Goal: Transaction & Acquisition: Obtain resource

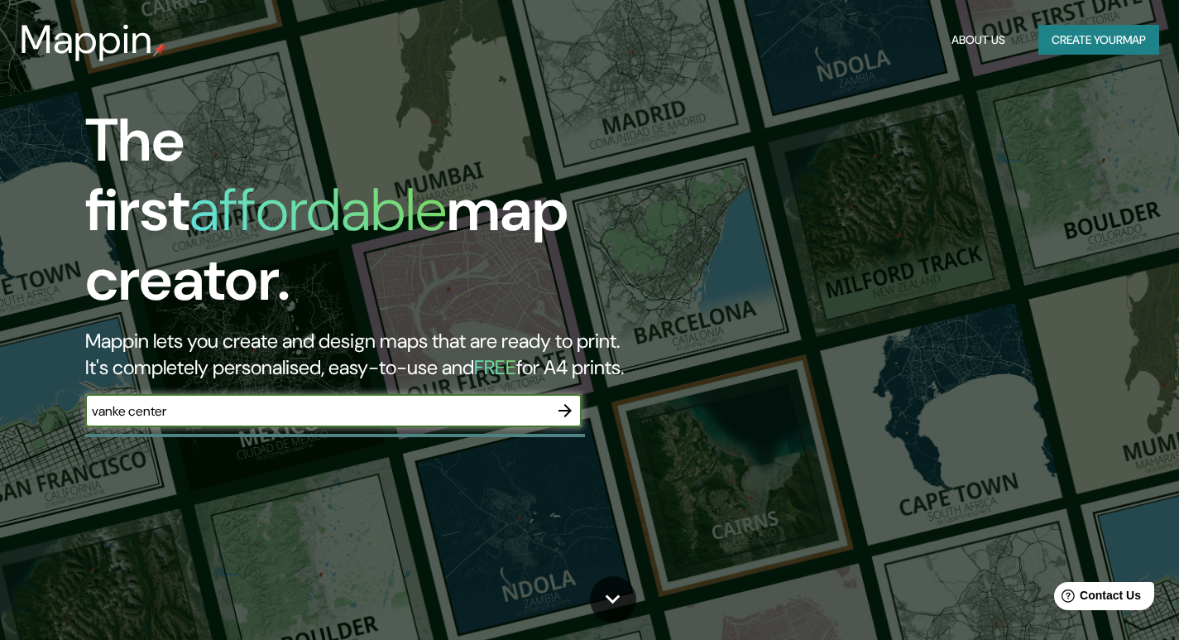
type input "vanke center"
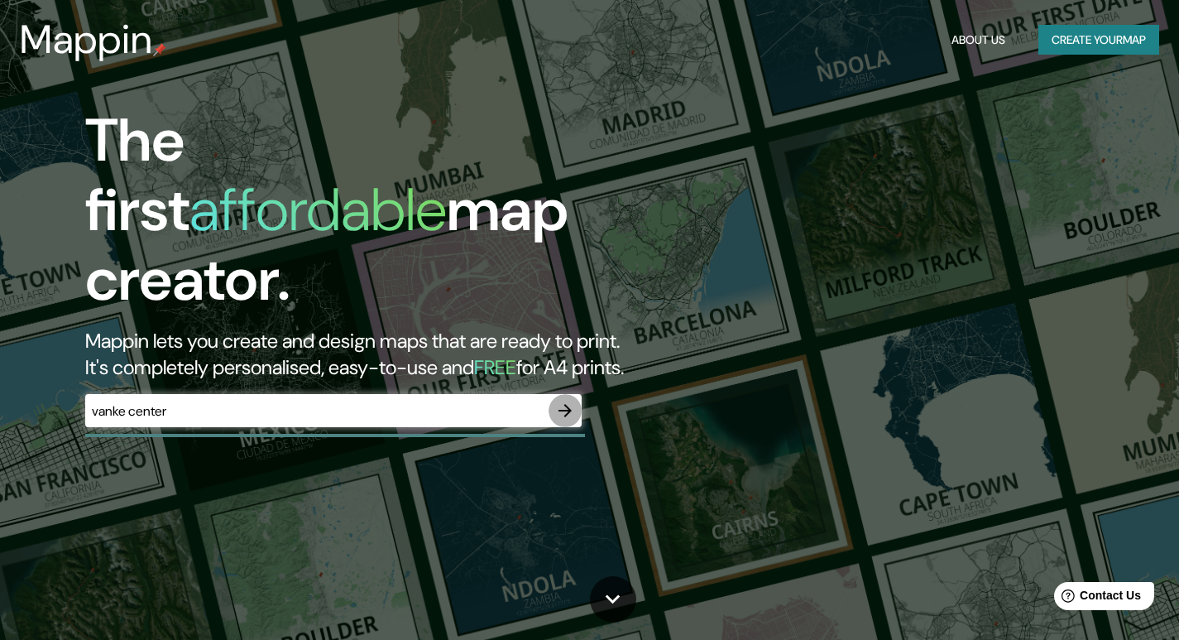
click at [575, 400] on icon "button" at bounding box center [565, 410] width 20 height 20
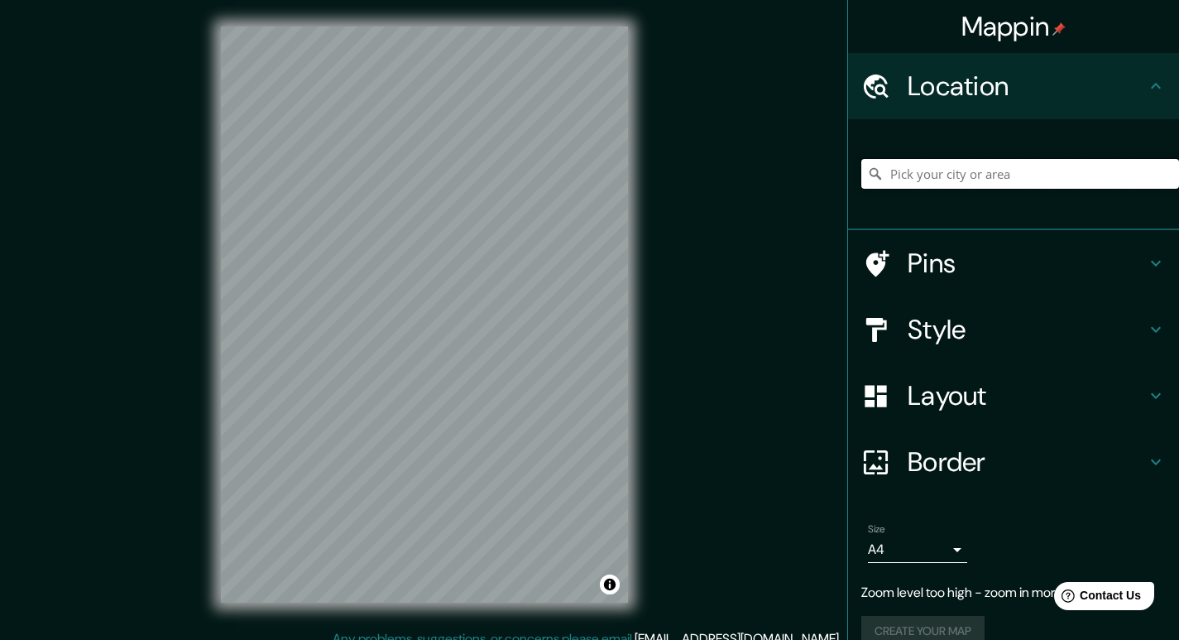
click at [942, 175] on input "Pick your city or area" at bounding box center [1020, 174] width 318 height 30
paste input "Horizontal Skyscraper – Vanke Center China"
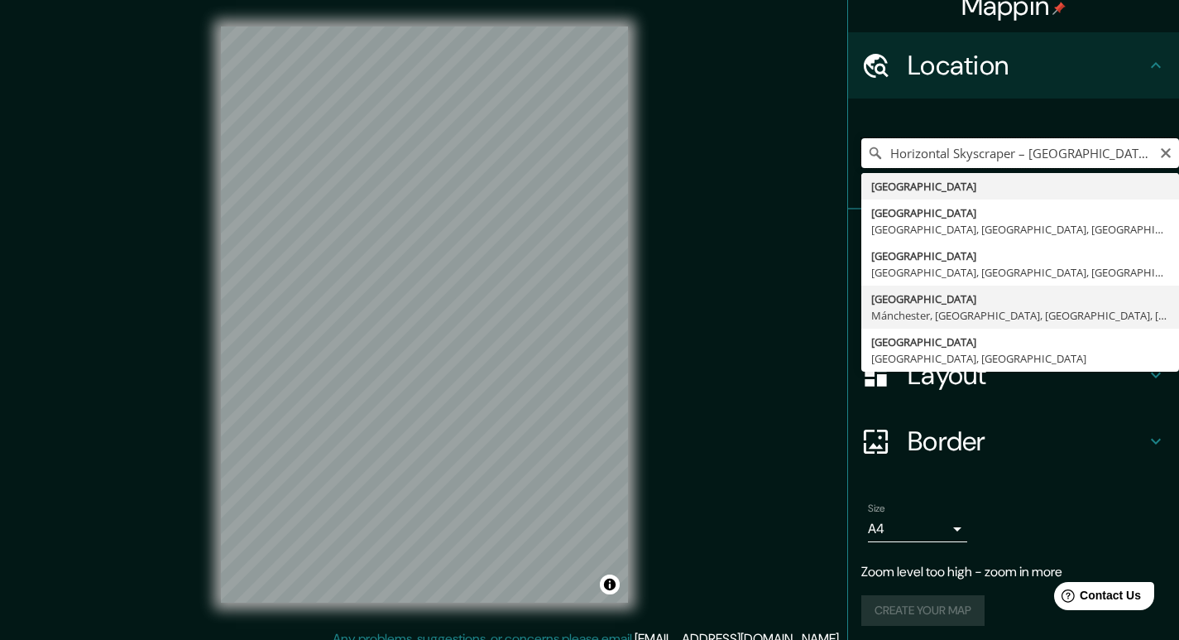
scroll to position [26, 0]
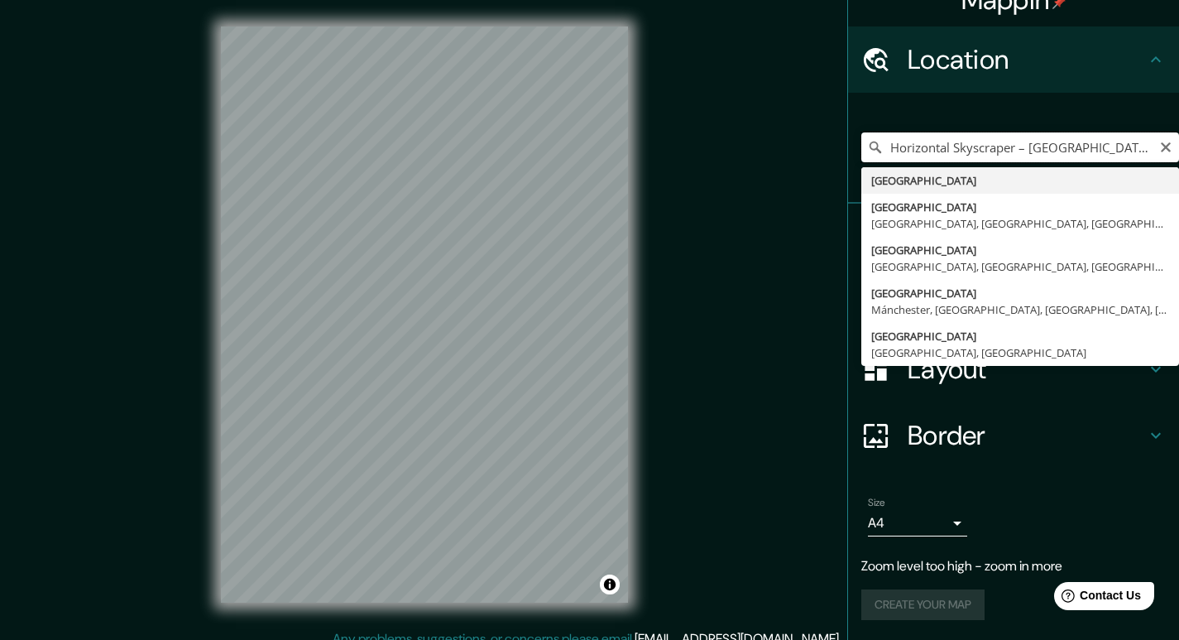
type input "Horizontal Skyscraper – Vanke Center China"
click at [1160, 146] on input "Horizontal Skyscraper – Vanke Center China" at bounding box center [1020, 147] width 318 height 30
click at [1159, 144] on icon "Clear" at bounding box center [1165, 147] width 13 height 13
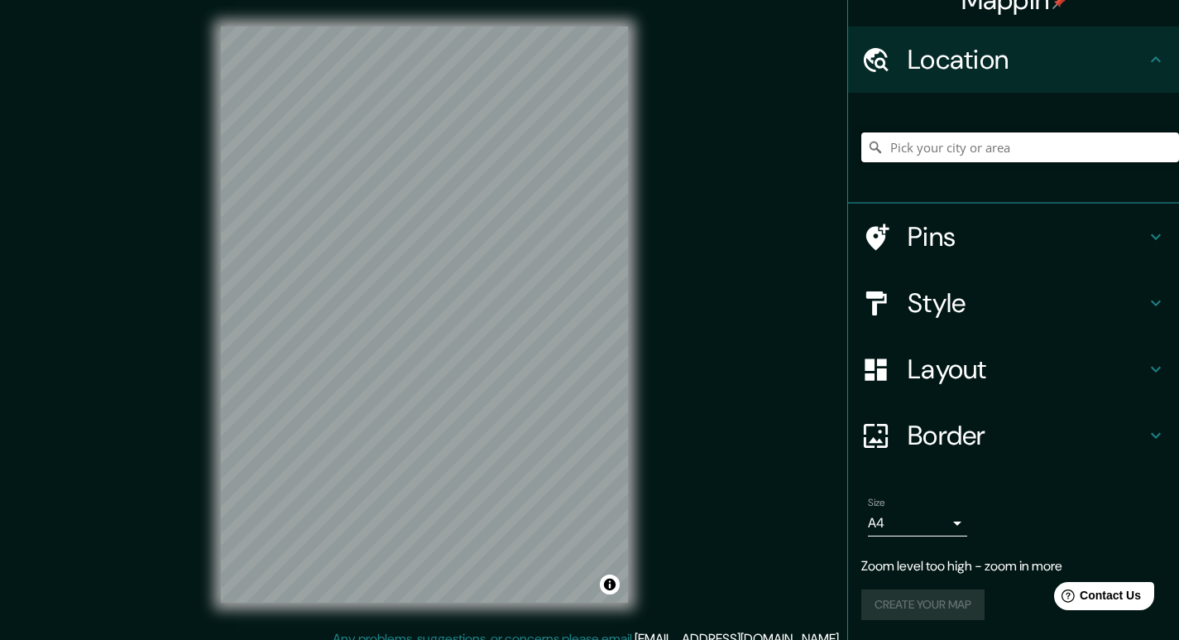
paste input "China, Guangdong Province, Shenzhen, Fu Tian Qu, 中心城 邮政编码: 518000"
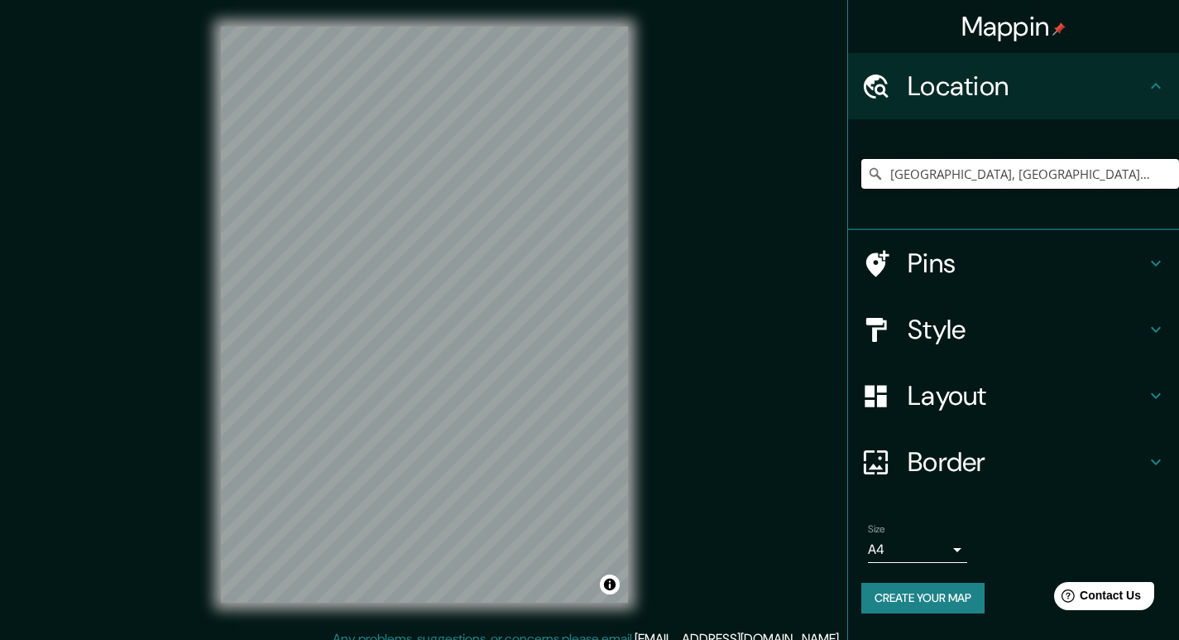
type input "Shenzhen, Cantón, China"
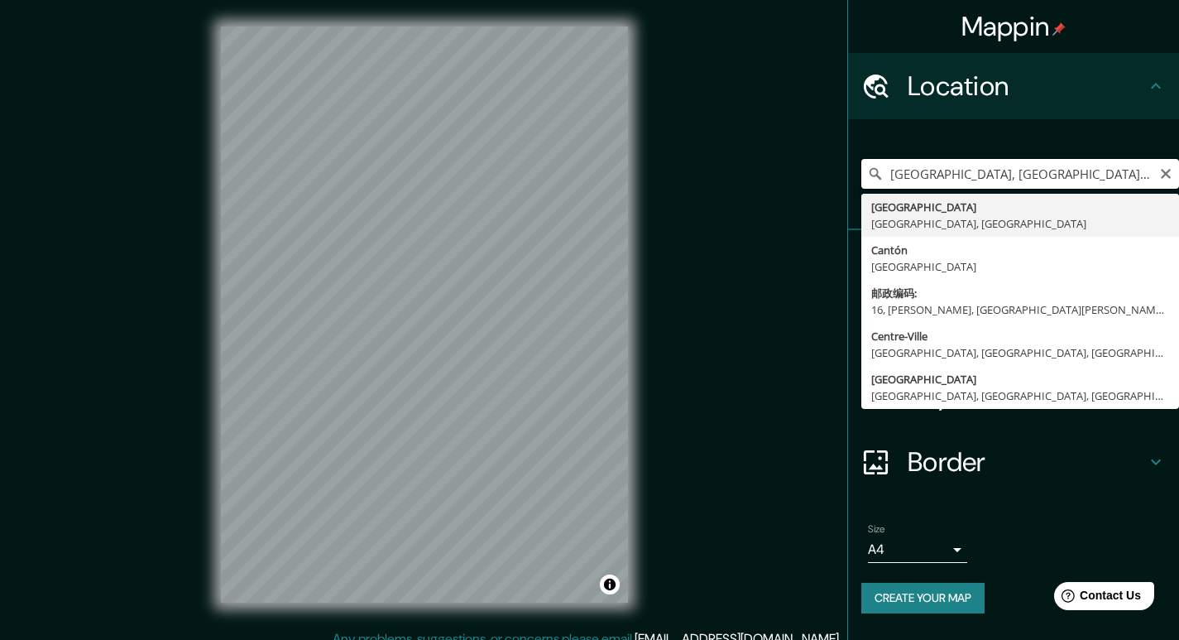
click at [1174, 175] on input "Shenzhen, Cantón, China" at bounding box center [1020, 174] width 318 height 30
click at [1167, 175] on icon "Clear" at bounding box center [1166, 174] width 10 height 10
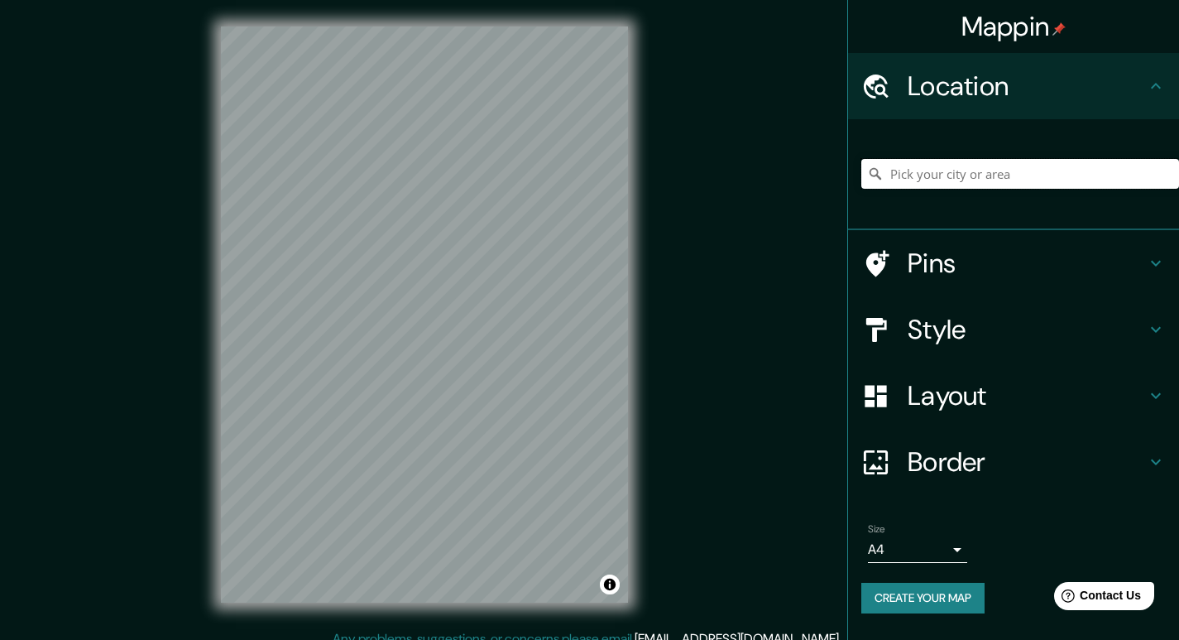
paste input "No. 33 Huanmei Road, Dameisha, Yantian District, Shenzhen, Guangdong, China"
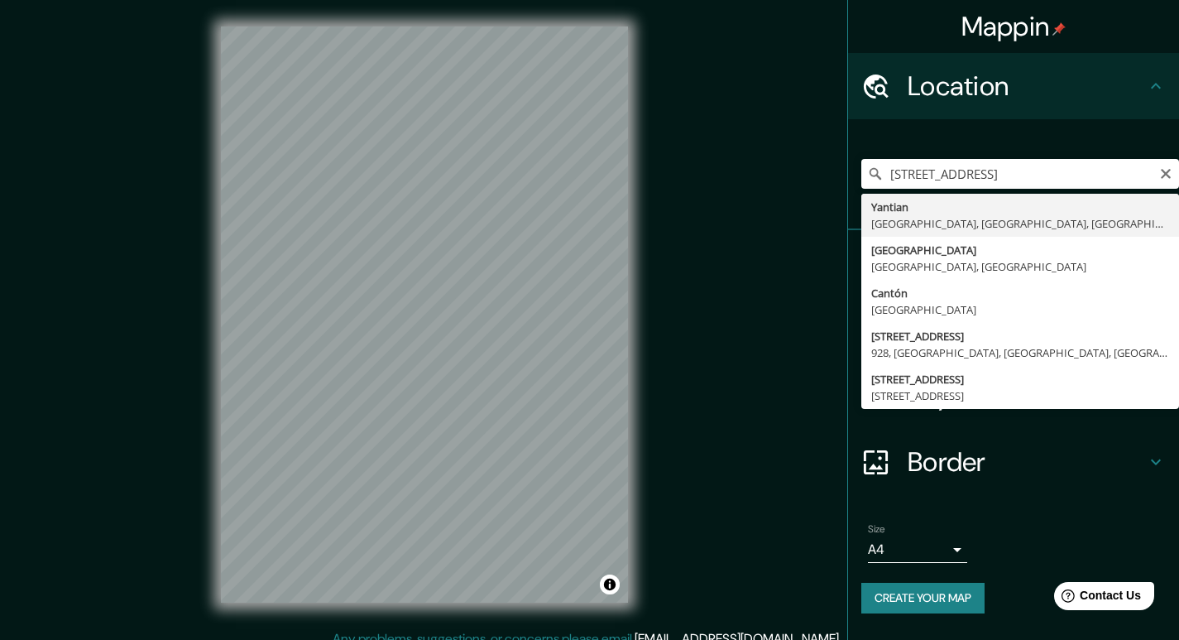
type input "Yantian, Shenzhen, Cantón, China"
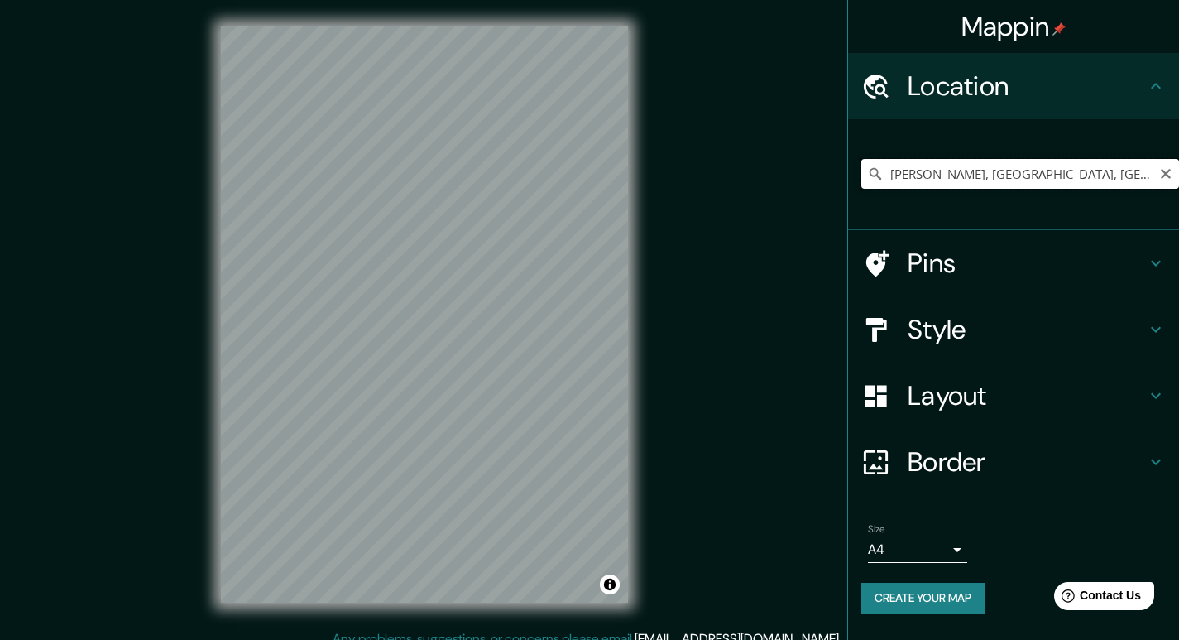
click at [1066, 165] on input "Yantian, Shenzhen, Cantón, China" at bounding box center [1020, 174] width 318 height 30
click at [987, 313] on h4 "Style" at bounding box center [1027, 329] width 238 height 33
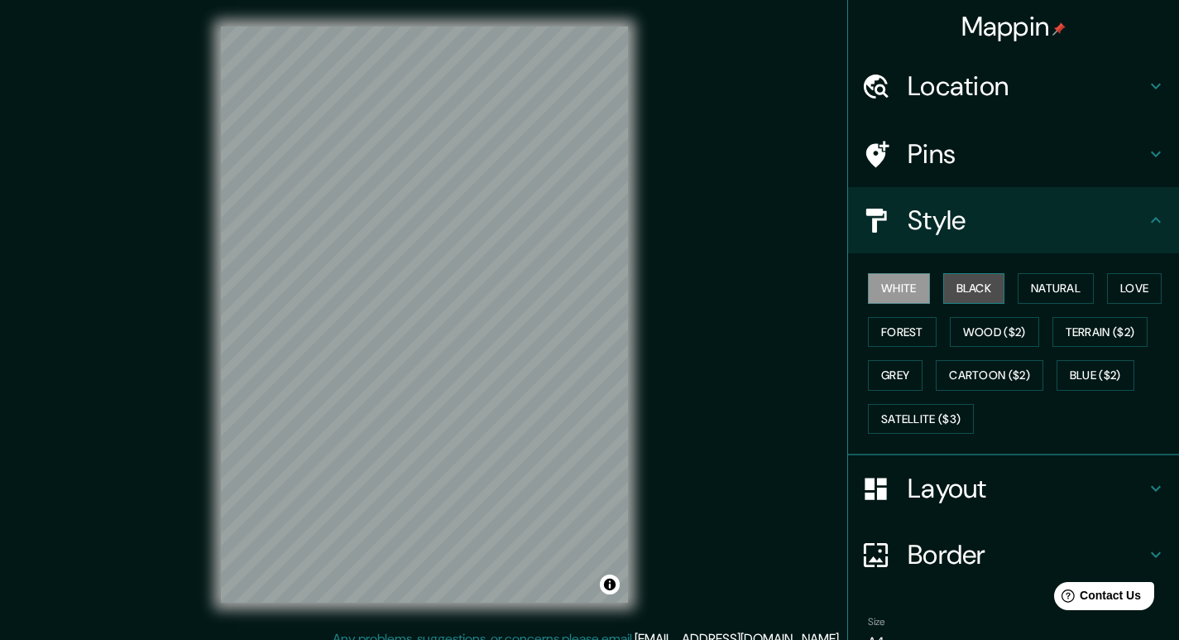
click at [979, 290] on button "Black" at bounding box center [974, 288] width 62 height 31
click at [1049, 296] on button "Natural" at bounding box center [1056, 288] width 76 height 31
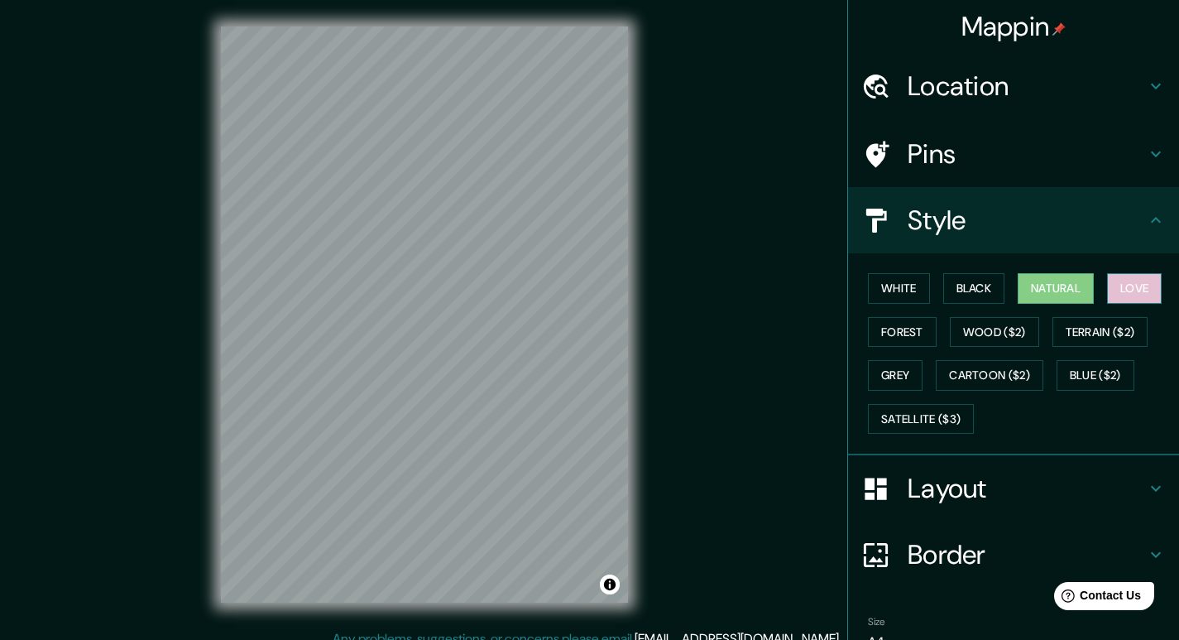
click at [1115, 281] on button "Love" at bounding box center [1134, 288] width 55 height 31
click at [908, 326] on button "Forest" at bounding box center [902, 332] width 69 height 31
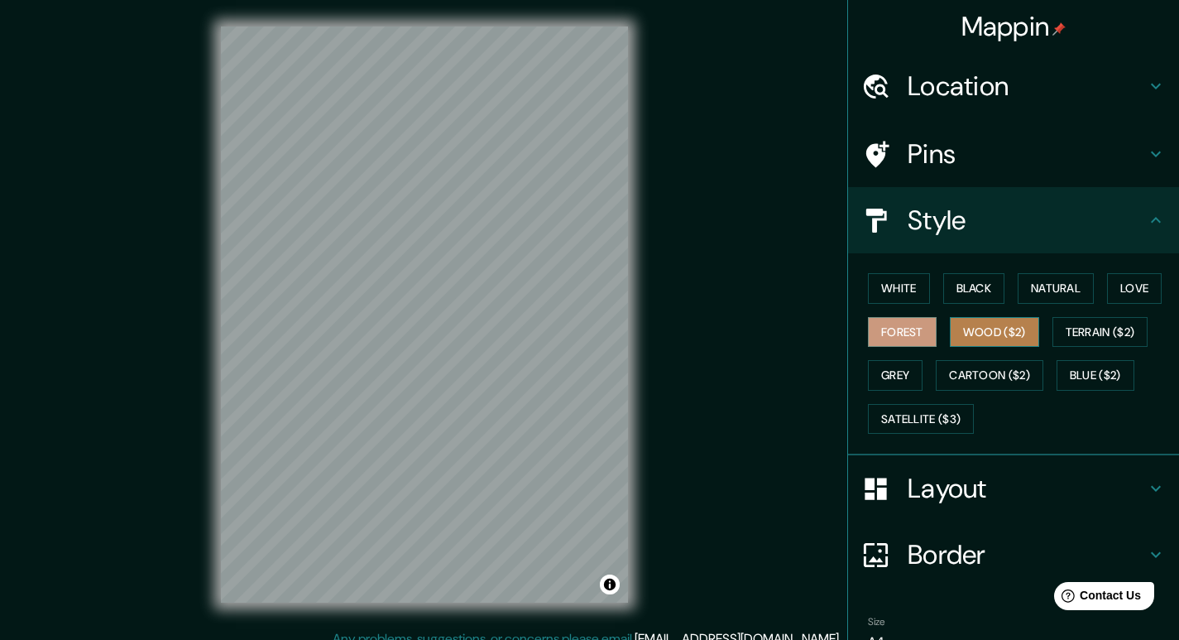
click at [1000, 332] on button "Wood ($2)" at bounding box center [994, 332] width 89 height 31
click at [1067, 315] on div "White Black Natural Love Forest Wood ($2) Terrain ($2) Grey Cartoon ($2) Blue (…" at bounding box center [1020, 353] width 318 height 174
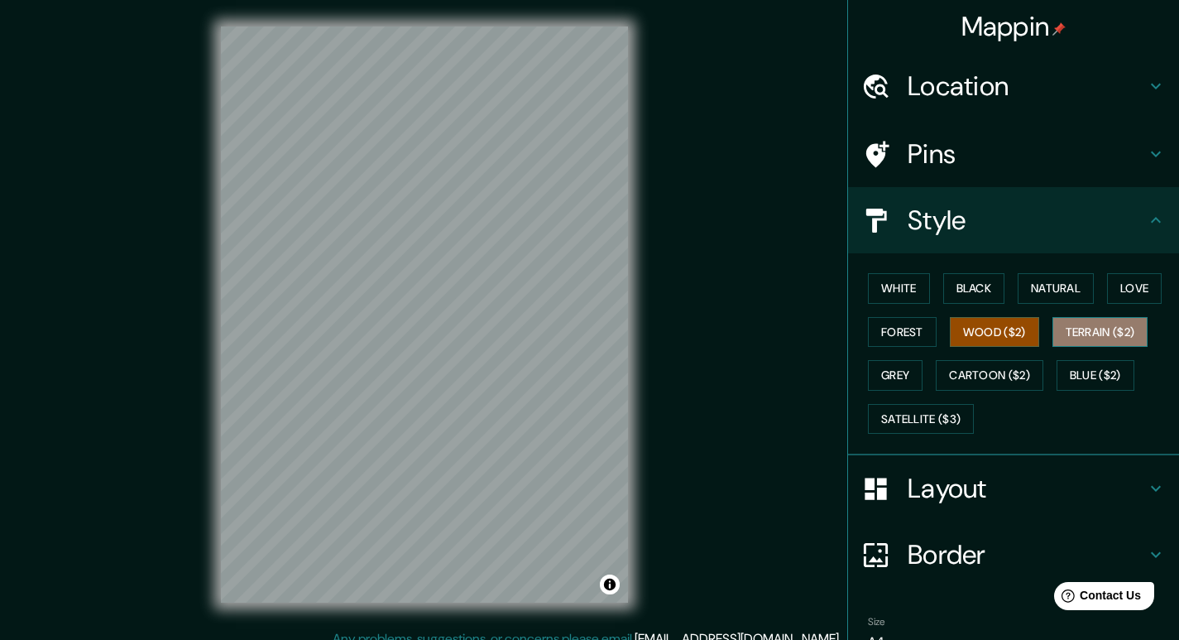
click at [1067, 322] on button "Terrain ($2)" at bounding box center [1100, 332] width 96 height 31
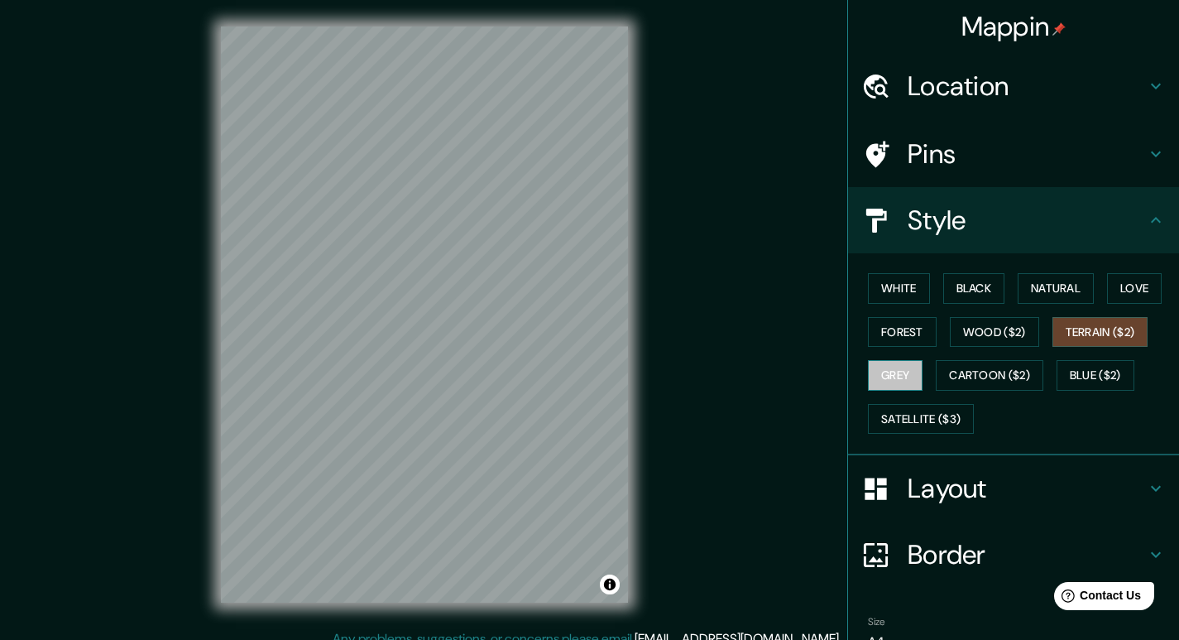
click at [911, 375] on button "Grey" at bounding box center [895, 375] width 55 height 31
click at [1081, 318] on button "Terrain ($2)" at bounding box center [1100, 332] width 96 height 31
click at [899, 375] on button "Grey" at bounding box center [895, 375] width 55 height 31
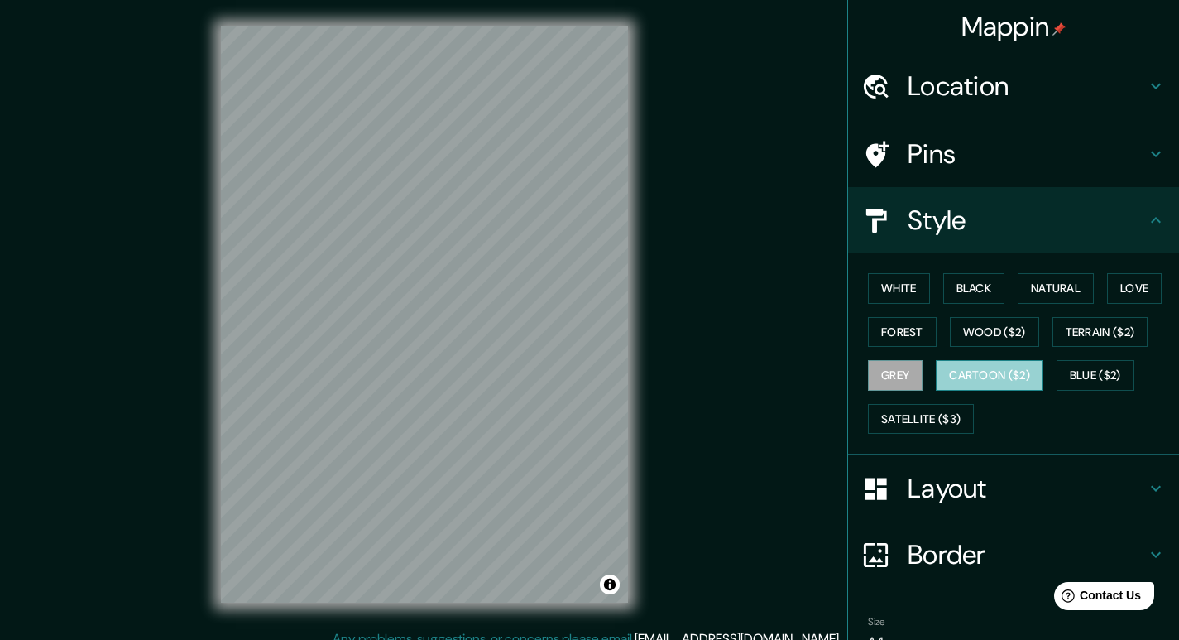
click at [978, 372] on button "Cartoon ($2)" at bounding box center [990, 375] width 108 height 31
click at [1125, 379] on button "Blue ($2)" at bounding box center [1096, 375] width 78 height 31
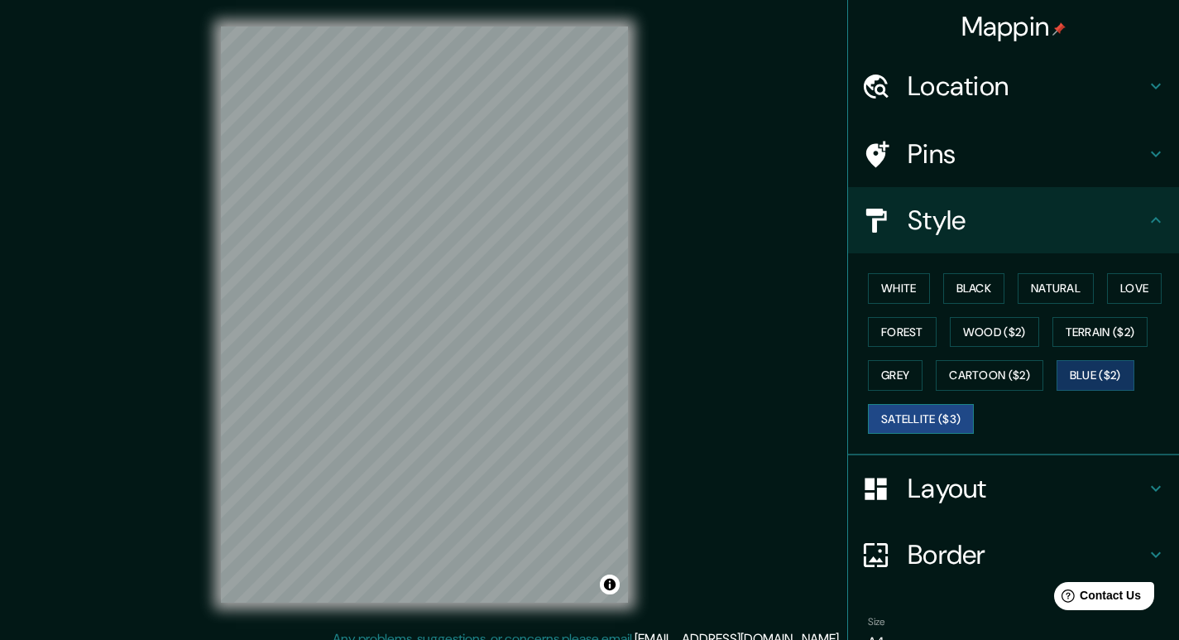
click at [922, 410] on button "Satellite ($3)" at bounding box center [921, 419] width 106 height 31
click at [630, 291] on div "© Mapbox © OpenStreetMap Improve this map © Maxar" at bounding box center [424, 314] width 460 height 629
click at [975, 293] on button "Black" at bounding box center [974, 288] width 62 height 31
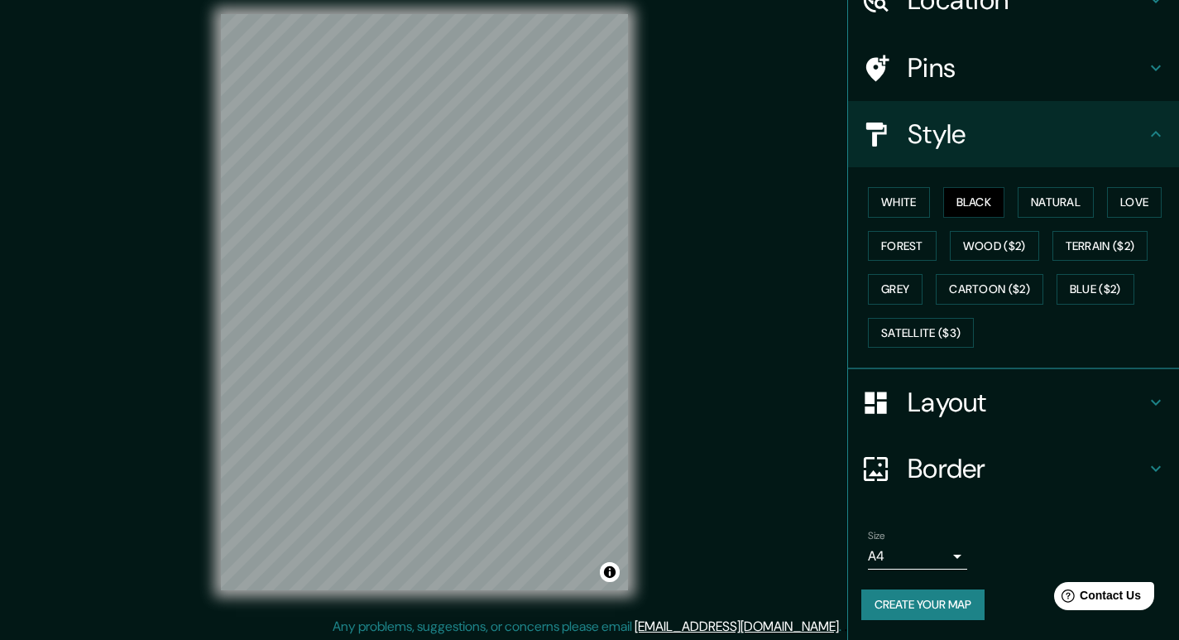
scroll to position [16, 0]
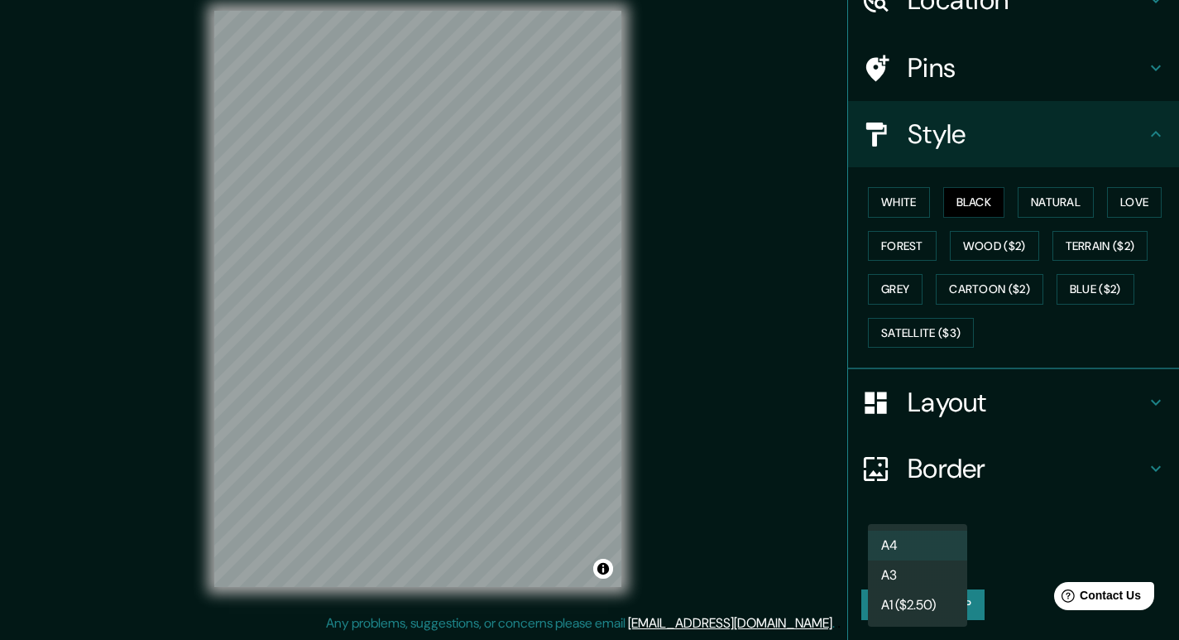
click at [937, 557] on body "Mappin Location Yantian, Shenzhen, Cantón, China Pins Style White Black Natural…" at bounding box center [589, 304] width 1179 height 640
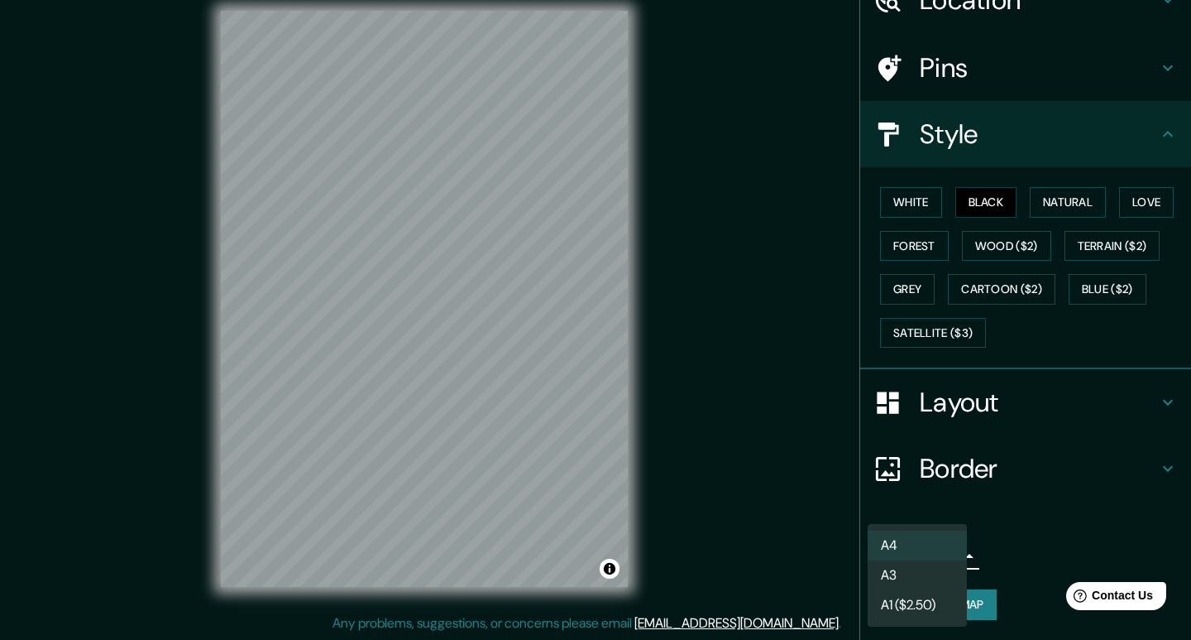
click at [939, 582] on li "A3" at bounding box center [917, 575] width 99 height 30
type input "a4"
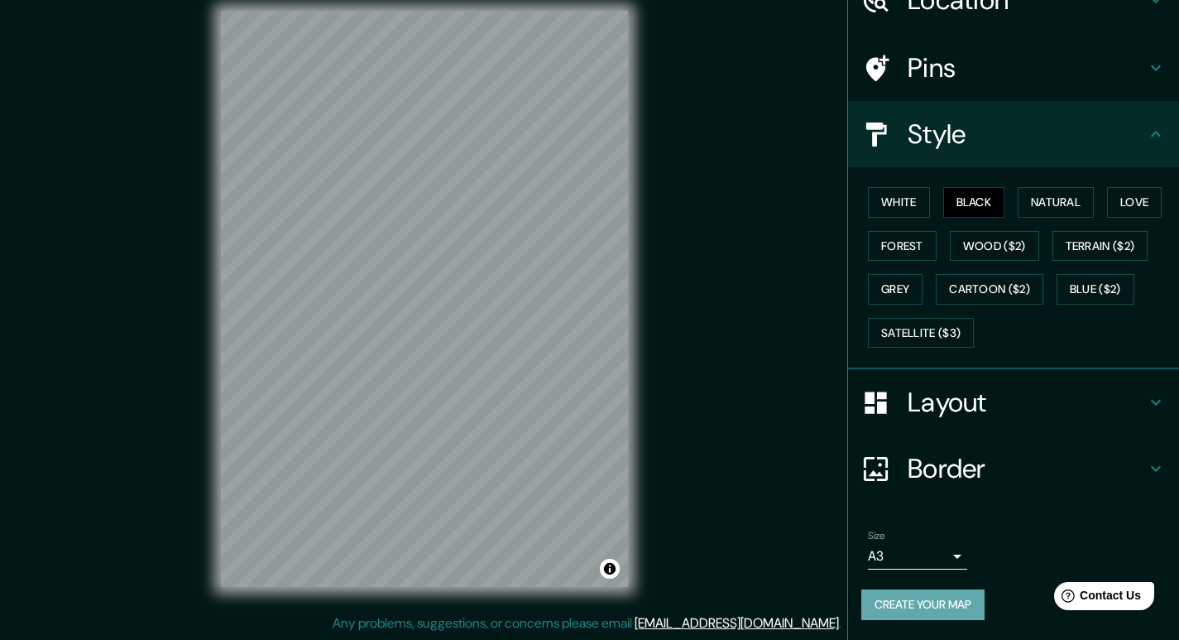
click at [965, 602] on button "Create your map" at bounding box center [922, 604] width 123 height 31
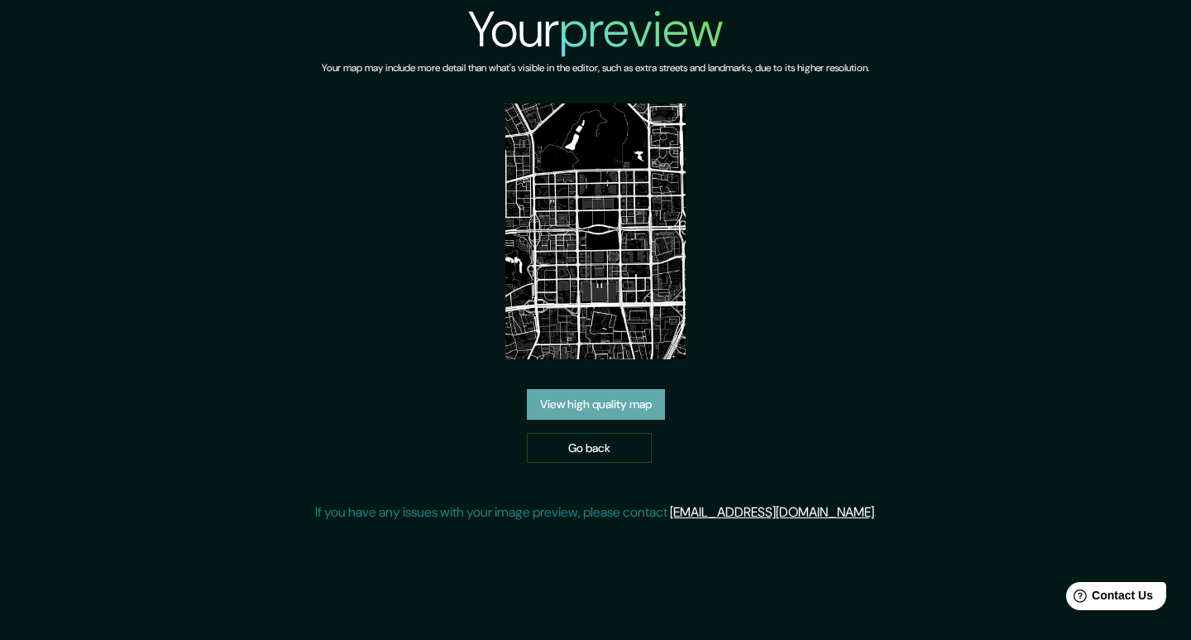
click at [619, 414] on link "View high quality map" at bounding box center [596, 404] width 138 height 31
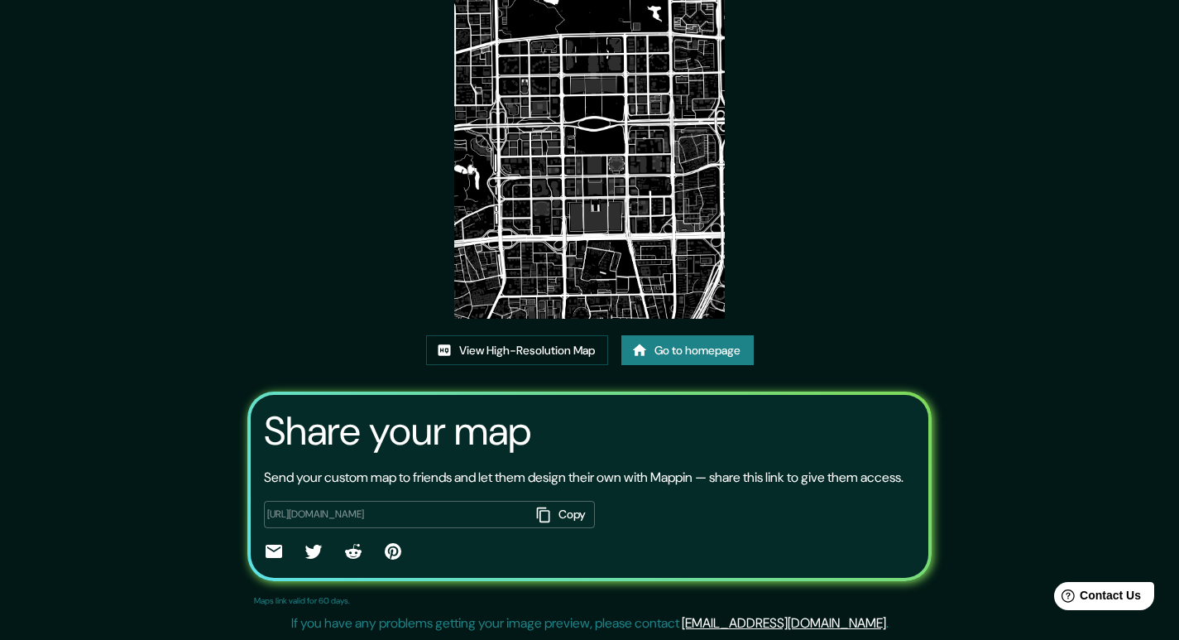
scroll to position [158, 0]
click at [568, 516] on button "Copy" at bounding box center [562, 514] width 65 height 27
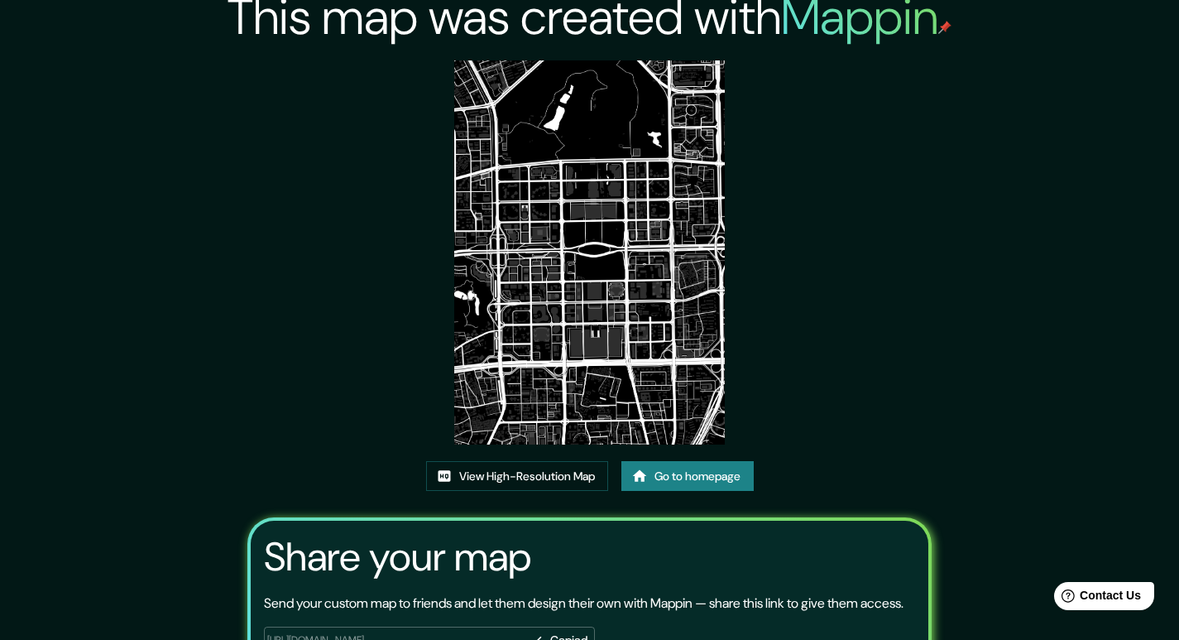
scroll to position [0, 0]
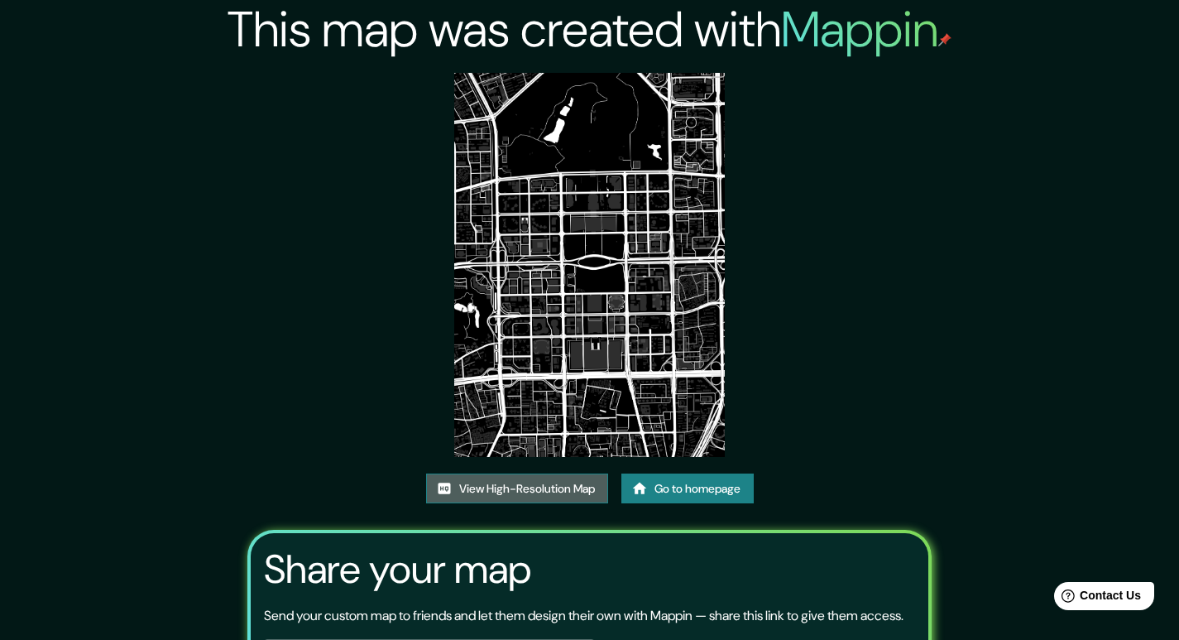
click at [534, 501] on link "View High-Resolution Map" at bounding box center [517, 488] width 182 height 31
